Goal: Task Accomplishment & Management: Manage account settings

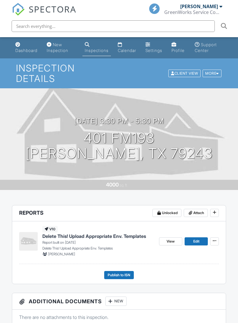
click at [215, 211] on icon at bounding box center [214, 213] width 3 height 4
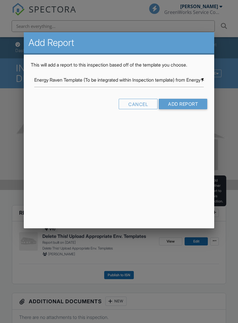
click at [198, 77] on input "Energy Raven Template (To be integrated within Inspection template) from Energy…" at bounding box center [119, 80] width 170 height 14
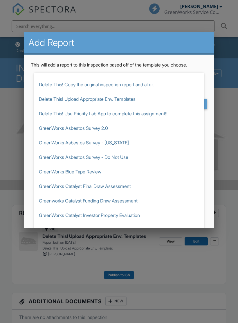
scroll to position [250, 0]
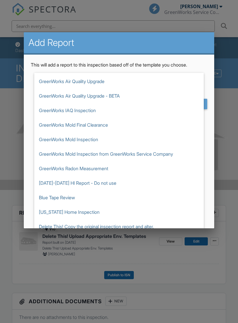
click at [91, 140] on span "GreenWorks Mold Inspection" at bounding box center [119, 139] width 170 height 15
type input "GreenWorks Mold Inspection"
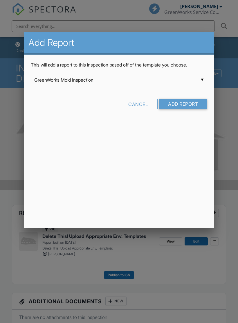
click at [189, 102] on input "Add Report" at bounding box center [183, 104] width 49 height 10
click at [202, 79] on input "GreenWorks Mold Inspection" at bounding box center [119, 80] width 170 height 14
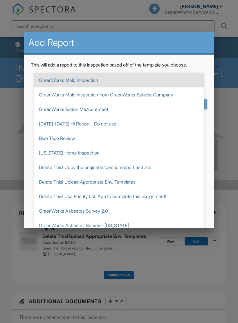
click at [170, 79] on span "GreenWorks Mold Inspection" at bounding box center [119, 80] width 170 height 15
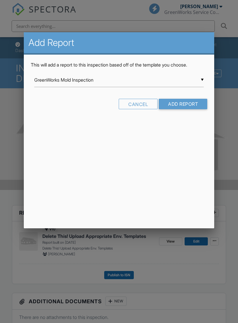
click at [192, 104] on input "Add Report" at bounding box center [183, 104] width 49 height 10
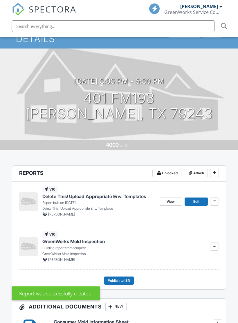
scroll to position [40, 0]
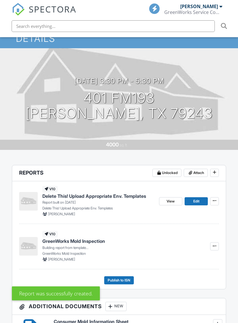
click at [216, 245] on icon at bounding box center [214, 246] width 3 height 4
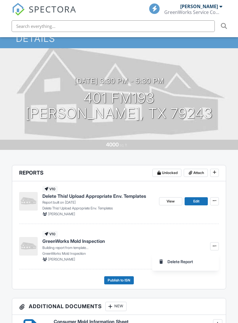
click at [215, 196] on div "View Edit" at bounding box center [189, 201] width 60 height 31
click at [216, 199] on icon at bounding box center [214, 201] width 3 height 4
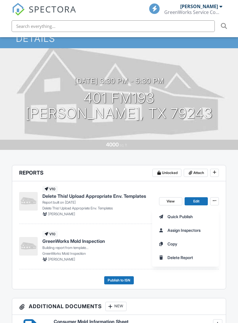
click at [192, 258] on span "Delete Report" at bounding box center [181, 258] width 26 height 6
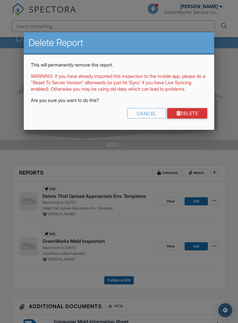
click at [197, 119] on link "Delete" at bounding box center [188, 113] width 40 height 10
